Goal: Check status: Check status

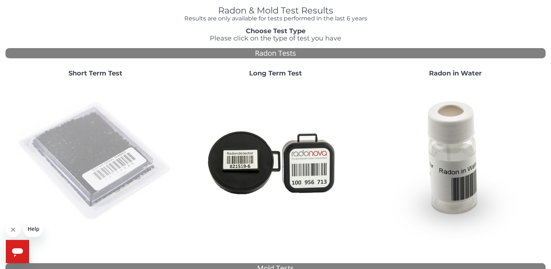
scroll to position [36, 0]
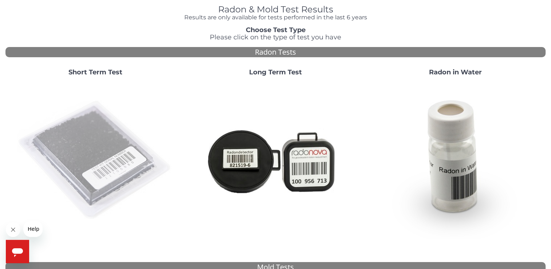
click at [76, 146] on img at bounding box center [95, 160] width 157 height 157
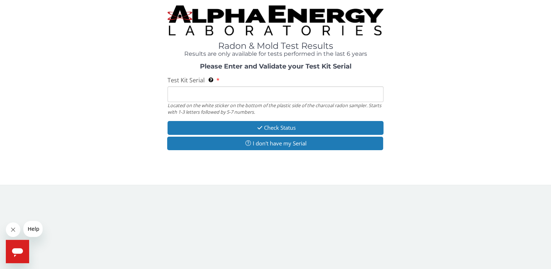
scroll to position [0, 0]
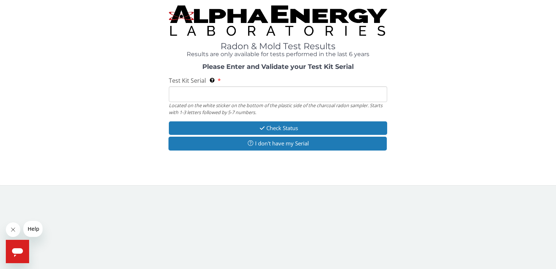
click at [208, 90] on input "Test Kit Serial Located on the white sticker on the bottom of the plastic side …" at bounding box center [278, 94] width 218 height 16
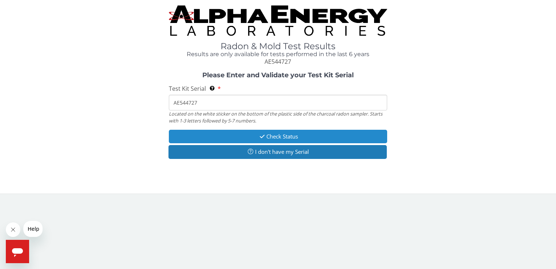
type input "AE544727"
click at [307, 133] on button "Check Status" at bounding box center [278, 136] width 218 height 13
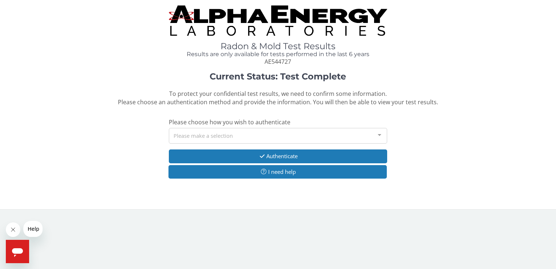
click at [378, 134] on div at bounding box center [380, 135] width 15 height 14
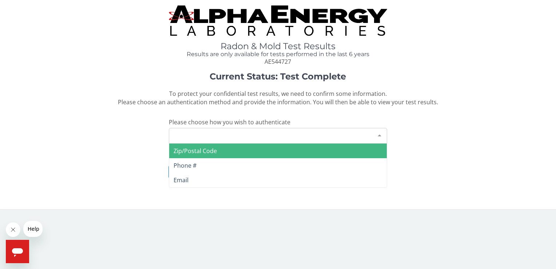
click at [204, 132] on div "Please make a selection" at bounding box center [278, 136] width 218 height 16
click at [214, 149] on span "Zip/Postal Code" at bounding box center [195, 151] width 43 height 8
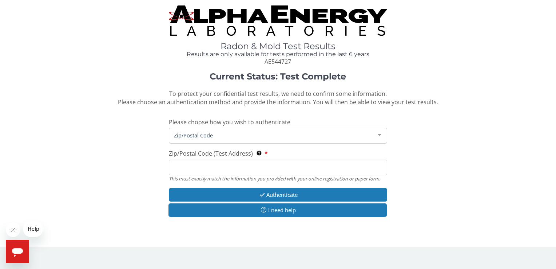
click at [226, 137] on span "Zip/Postal Code" at bounding box center [272, 135] width 200 height 8
click at [217, 134] on span "Zip/Postal Code" at bounding box center [272, 135] width 200 height 8
click at [196, 168] on input "Zip/Postal Code (Test Address) This must exactly match the information you prov…" at bounding box center [278, 167] width 218 height 16
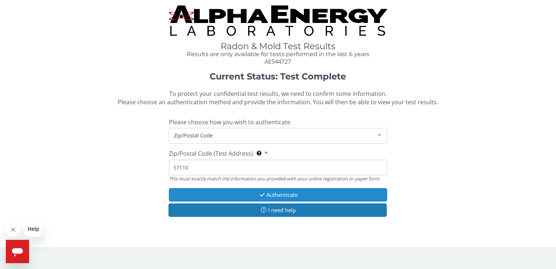
type input "57110"
click at [311, 193] on button "Authenticate" at bounding box center [278, 194] width 218 height 13
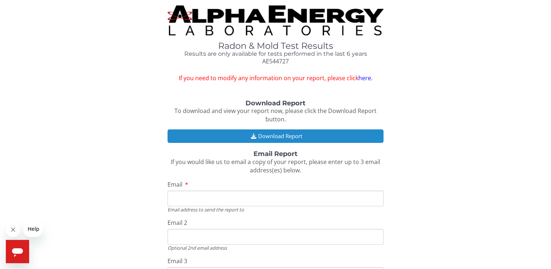
click at [312, 134] on button "Download Report" at bounding box center [276, 135] width 216 height 13
